Goal: Navigation & Orientation: Find specific page/section

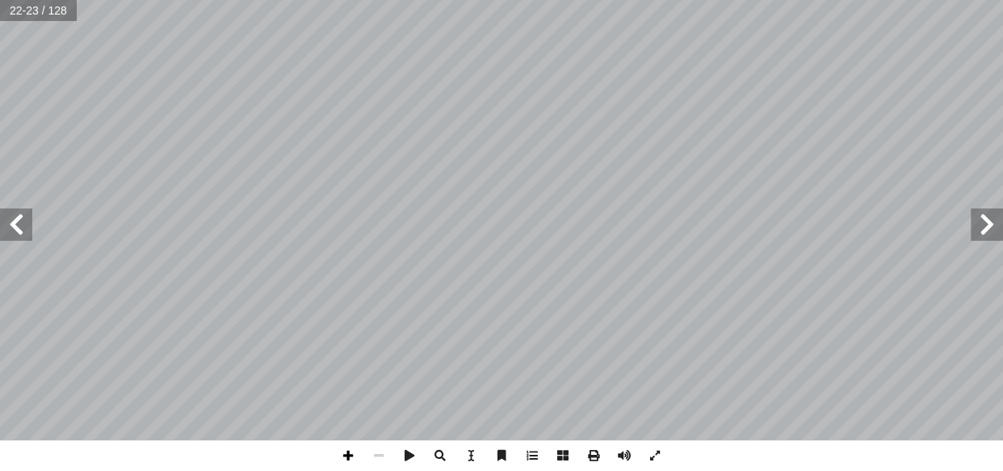
click at [349, 452] on span at bounding box center [348, 455] width 31 height 31
click at [24, 230] on span at bounding box center [16, 224] width 32 height 32
click at [346, 451] on span at bounding box center [348, 455] width 31 height 31
